Goal: Check status: Check status

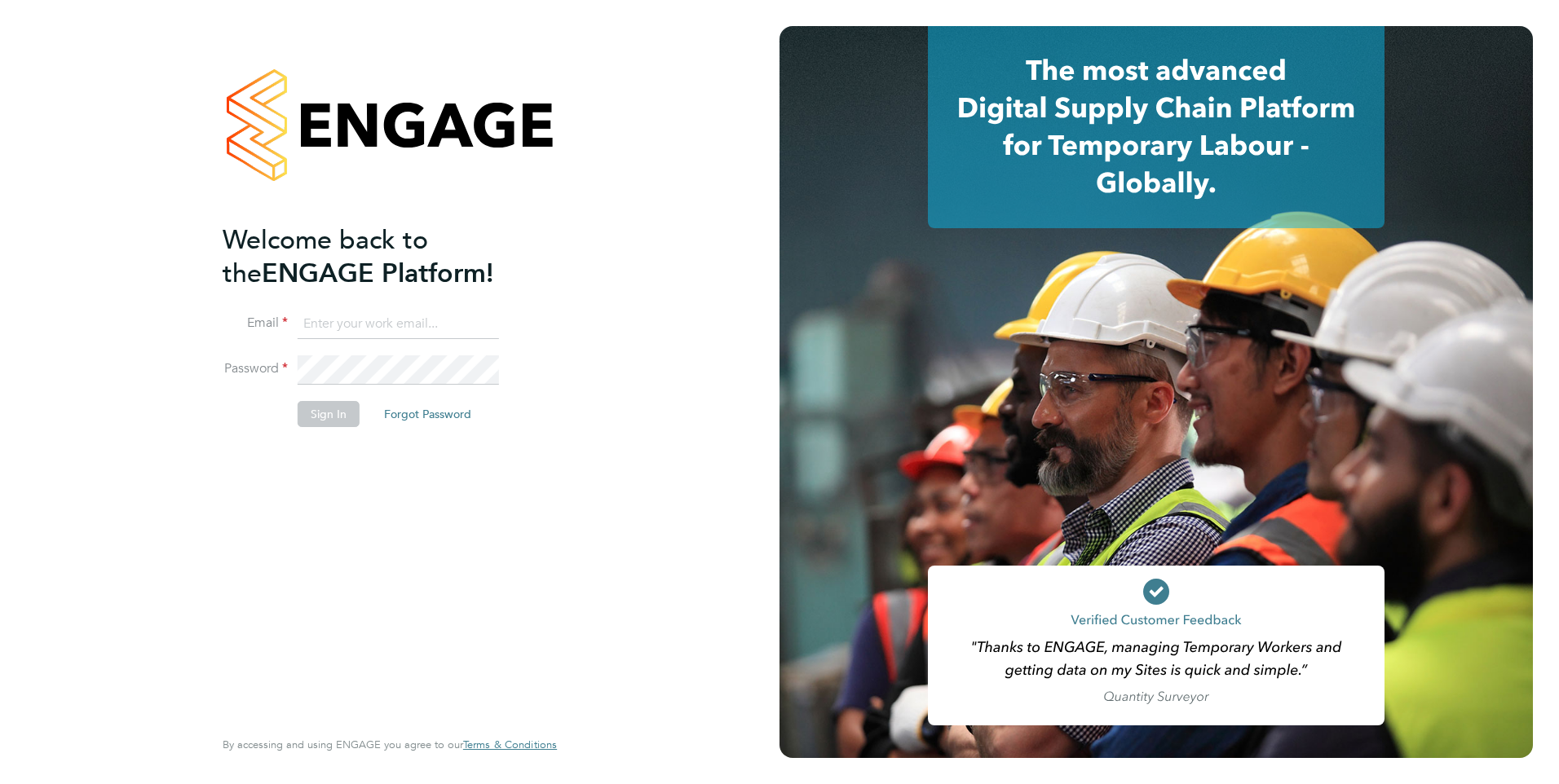
type input "steve.cruickshank@hmsworks.co.uk"
click at [329, 417] on button "Sign In" at bounding box center [329, 413] width 62 height 26
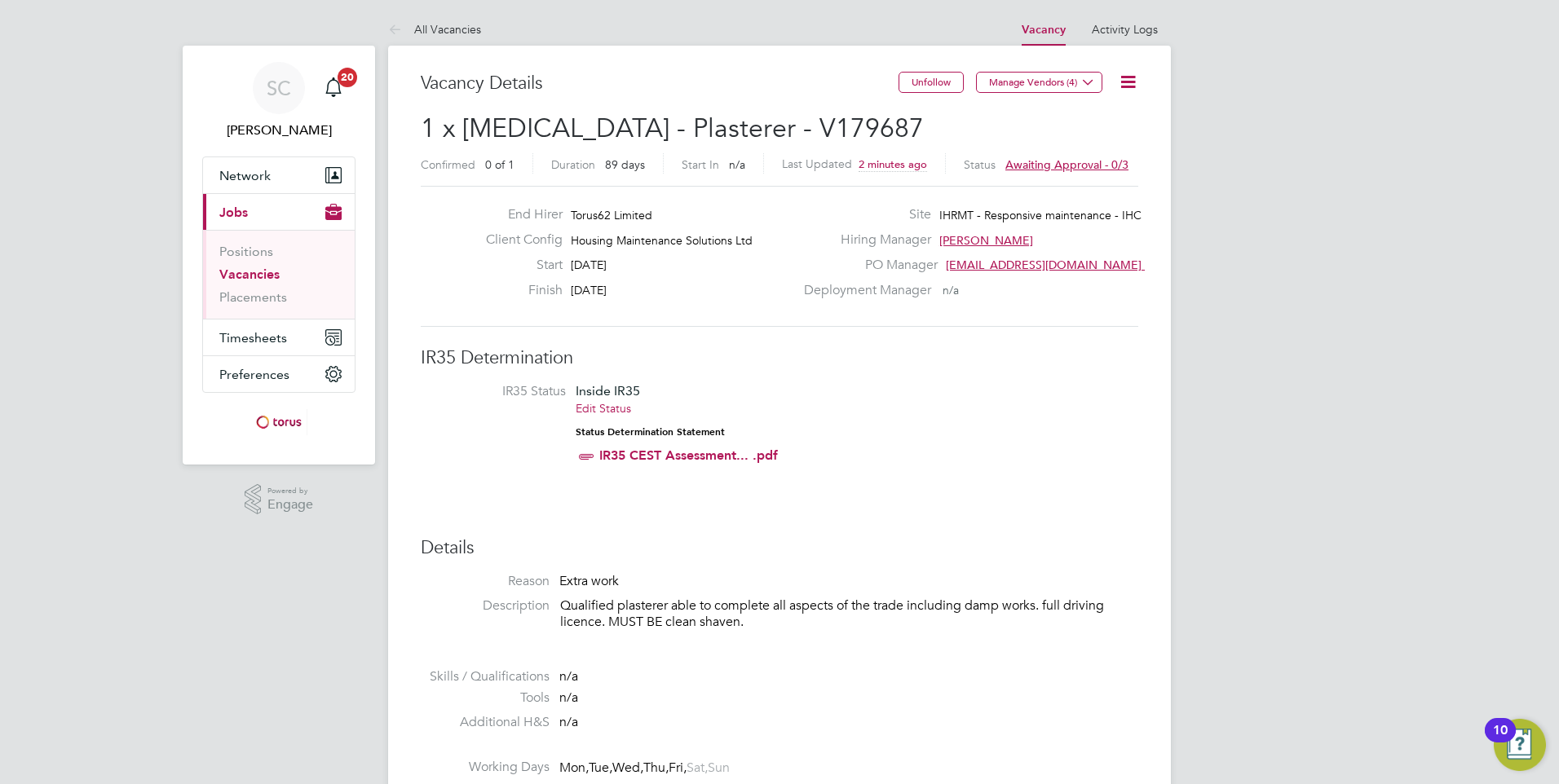
click at [1040, 164] on span "Awaiting approval - 0/3" at bounding box center [1066, 164] width 123 height 15
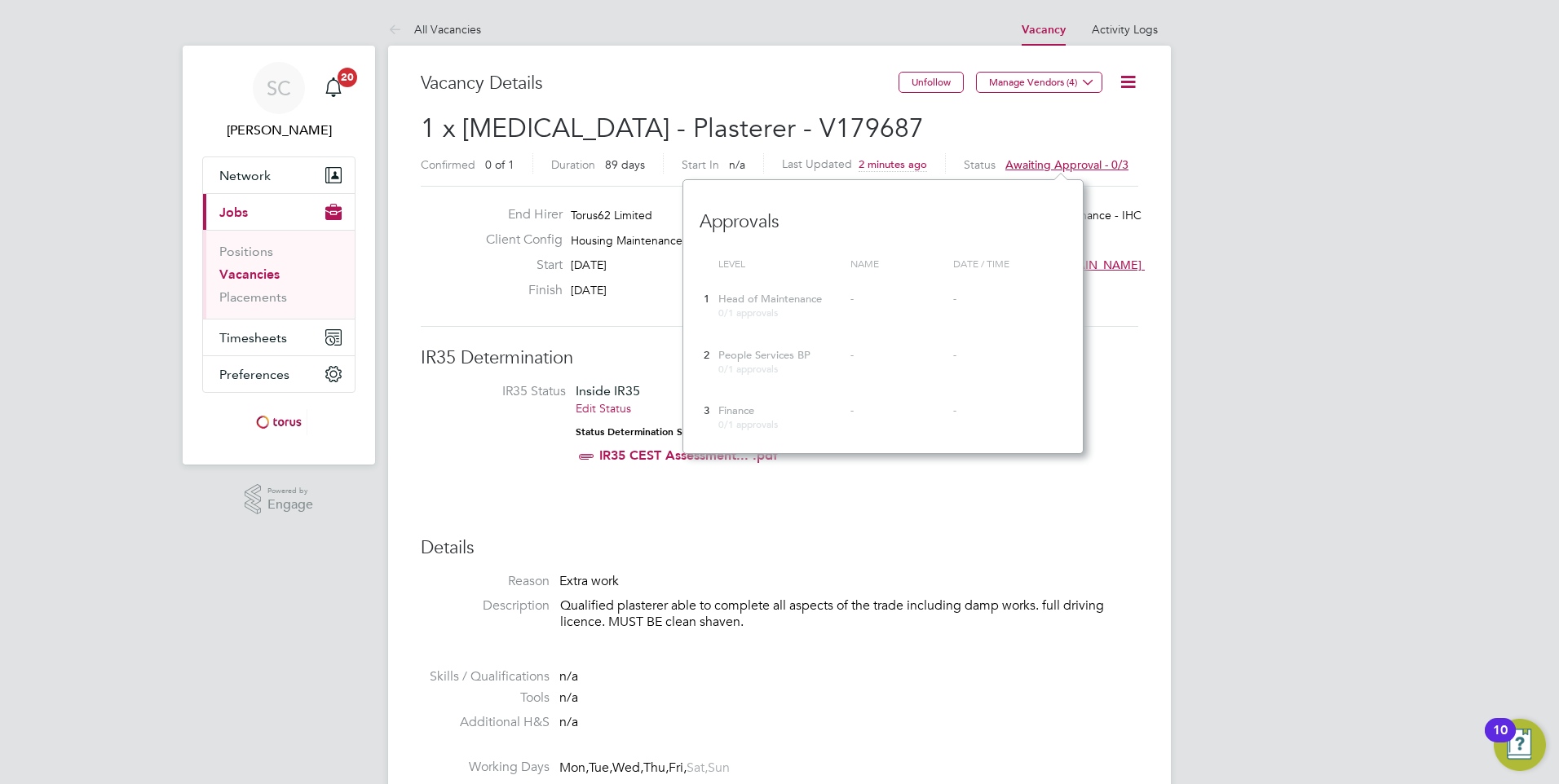
scroll to position [15, 123]
